Goal: Task Accomplishment & Management: Use online tool/utility

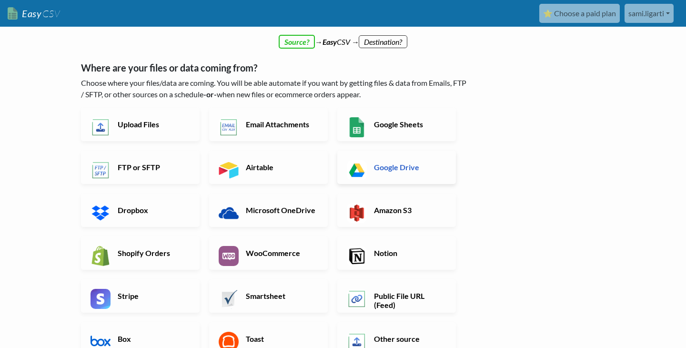
click at [409, 162] on h6 "Google Drive" at bounding box center [408, 166] width 75 height 9
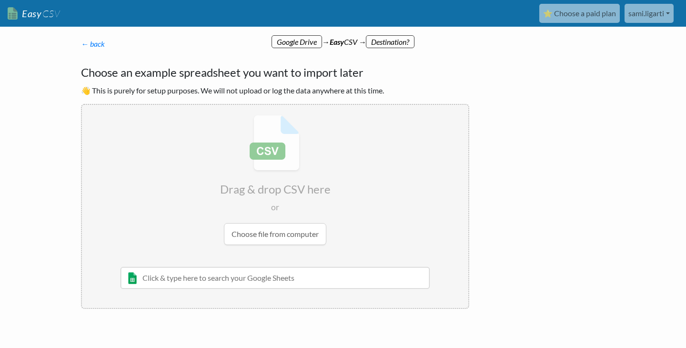
click at [206, 281] on input "text" at bounding box center [274, 278] width 309 height 22
click at [100, 43] on link "← back" at bounding box center [93, 43] width 24 height 9
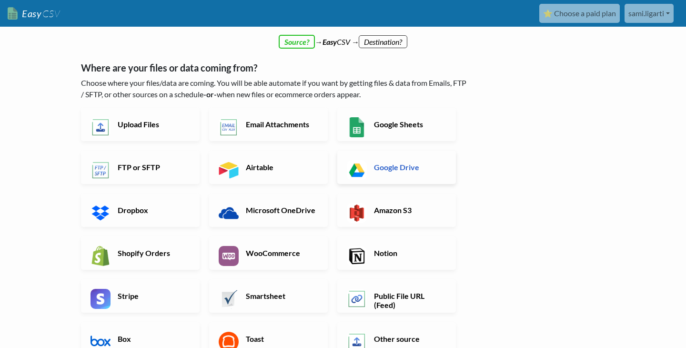
click at [424, 174] on link "Google Drive" at bounding box center [396, 166] width 119 height 33
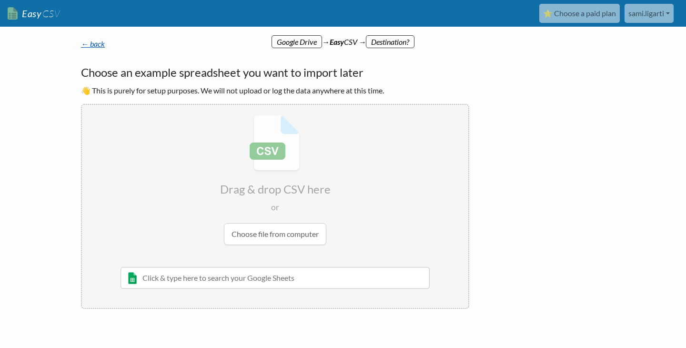
click at [81, 41] on link "← back" at bounding box center [93, 43] width 24 height 9
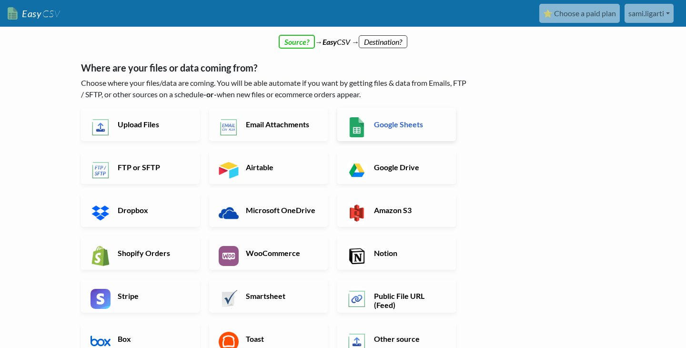
click at [382, 135] on link "Google Sheets" at bounding box center [396, 124] width 119 height 33
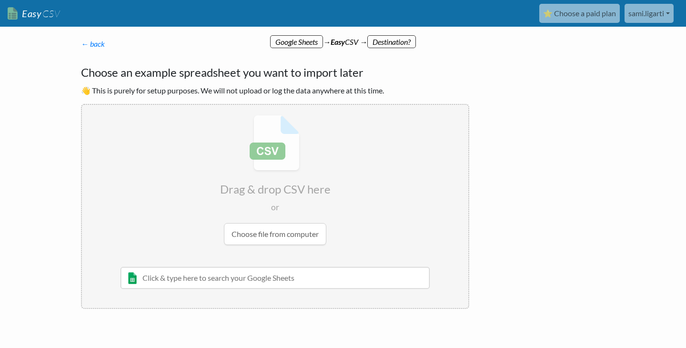
click at [208, 278] on input "text" at bounding box center [274, 278] width 309 height 22
click at [278, 241] on input "file" at bounding box center [275, 180] width 386 height 150
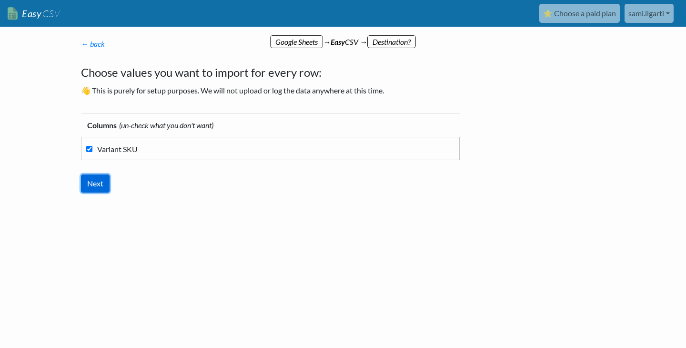
click at [100, 186] on input "Next" at bounding box center [95, 183] width 29 height 18
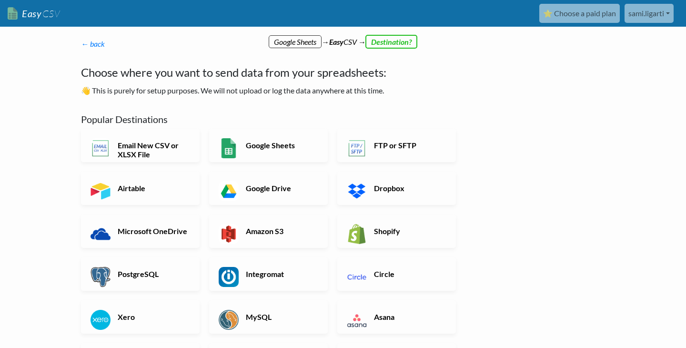
click at [513, 216] on div "← back Thanks for signing up! Set up your Import Flow and Upload Page in 1 minu…" at bounding box center [342, 348] width 543 height 600
click at [166, 145] on h6 "Email New CSV or XLSX File" at bounding box center [152, 149] width 75 height 18
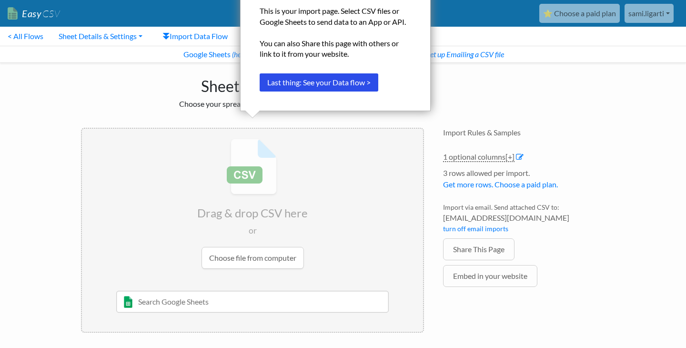
click at [355, 114] on div "Sheet Import Choose your spreadsheet below to import." at bounding box center [252, 90] width 362 height 55
click at [329, 78] on button "Last thing: See your Data flow >" at bounding box center [318, 82] width 119 height 18
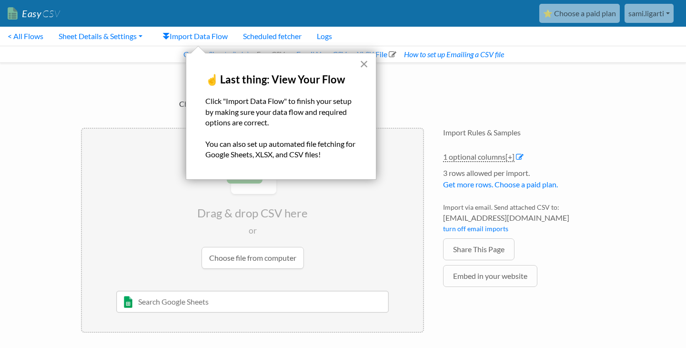
click at [359, 69] on button "×" at bounding box center [363, 63] width 9 height 15
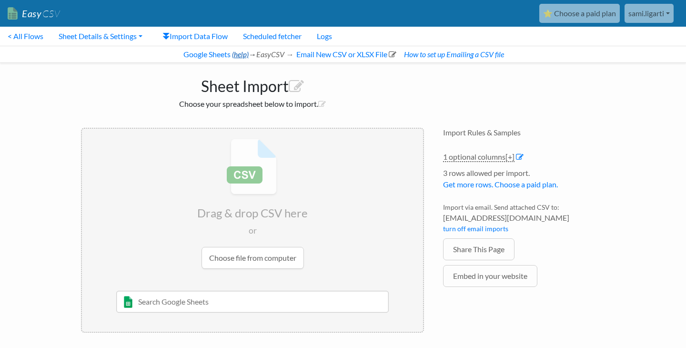
click at [232, 57] on link "(help)" at bounding box center [240, 54] width 17 height 9
click at [26, 39] on link "< All Flows" at bounding box center [25, 36] width 51 height 19
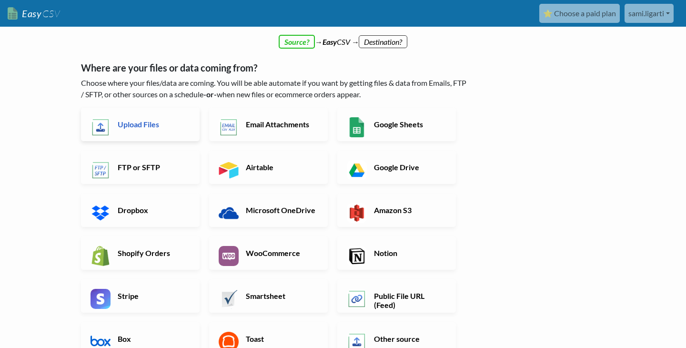
click at [164, 119] on link "Upload Files" at bounding box center [140, 124] width 119 height 33
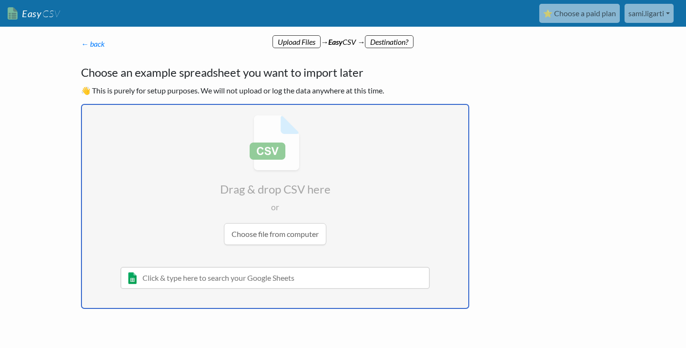
click at [354, 135] on input "file" at bounding box center [275, 180] width 386 height 150
type input "C:\fakepath\Alle Pfade E300-Keramik.csv"
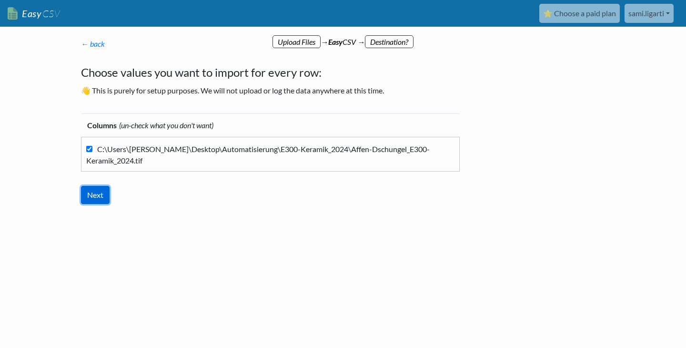
click at [96, 186] on input "Next" at bounding box center [95, 195] width 29 height 18
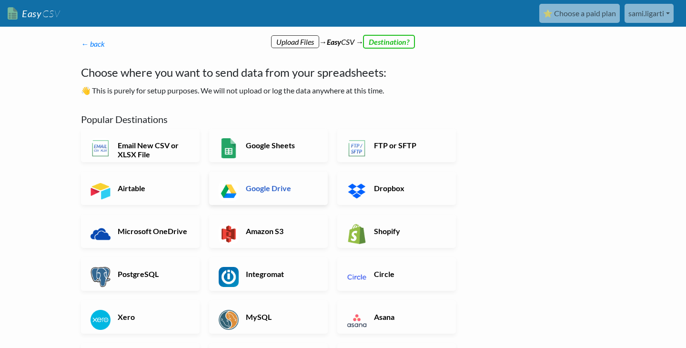
click at [229, 197] on img at bounding box center [229, 191] width 20 height 20
